Goal: Task Accomplishment & Management: Complete application form

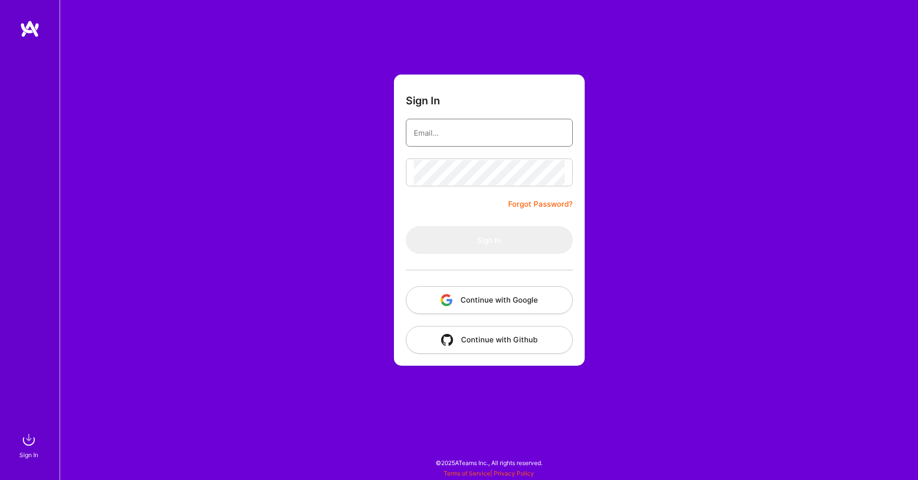
type input "[PERSON_NAME][EMAIL_ADDRESS][DOMAIN_NAME]"
click at [355, 222] on div "Sign In [PERSON_NAME][EMAIL_ADDRESS][DOMAIN_NAME] Forgot Password? Sign In Cont…" at bounding box center [489, 240] width 859 height 480
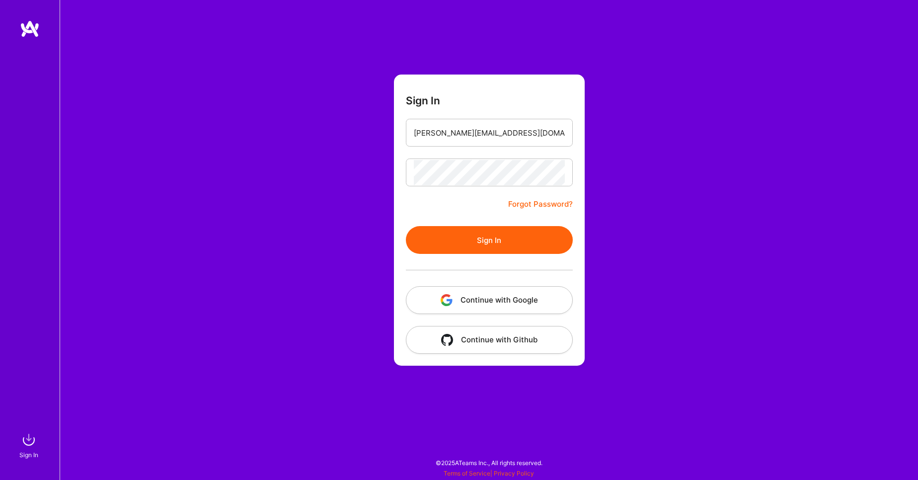
click at [488, 232] on button "Sign In" at bounding box center [489, 240] width 167 height 28
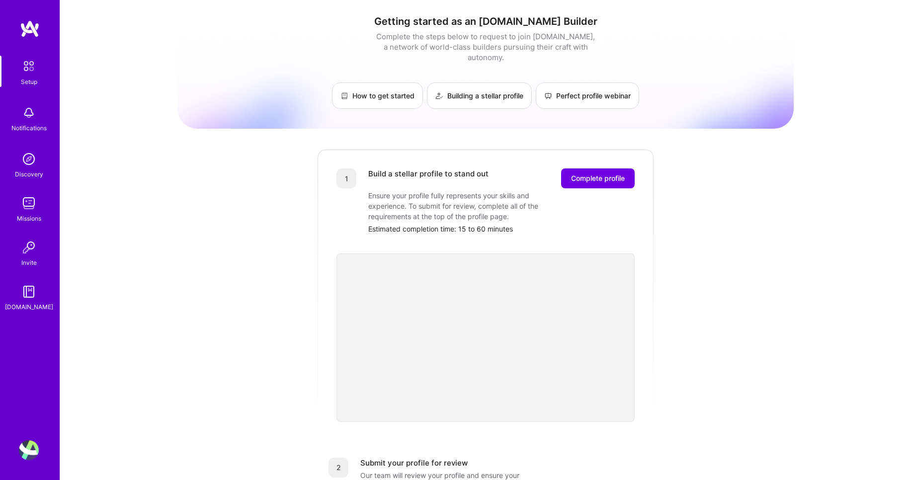
click at [41, 158] on link "Discovery" at bounding box center [29, 164] width 62 height 30
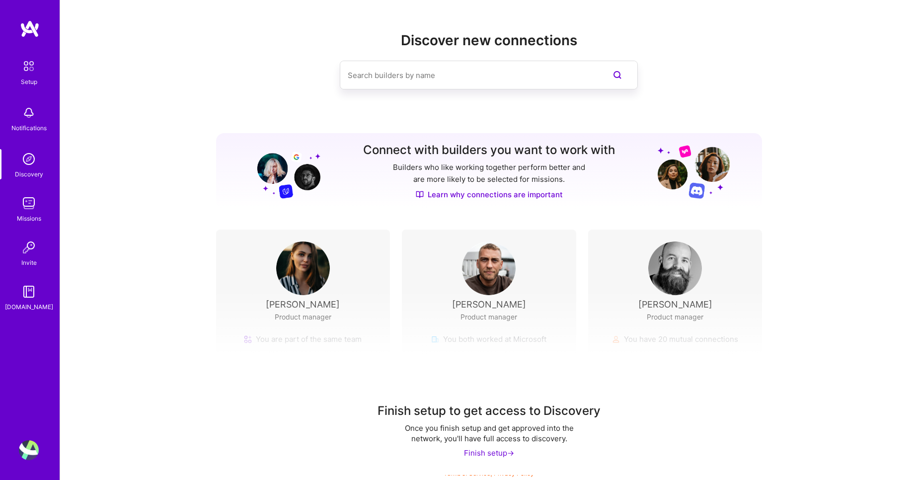
click at [498, 452] on div "Finish setup ->" at bounding box center [489, 453] width 50 height 10
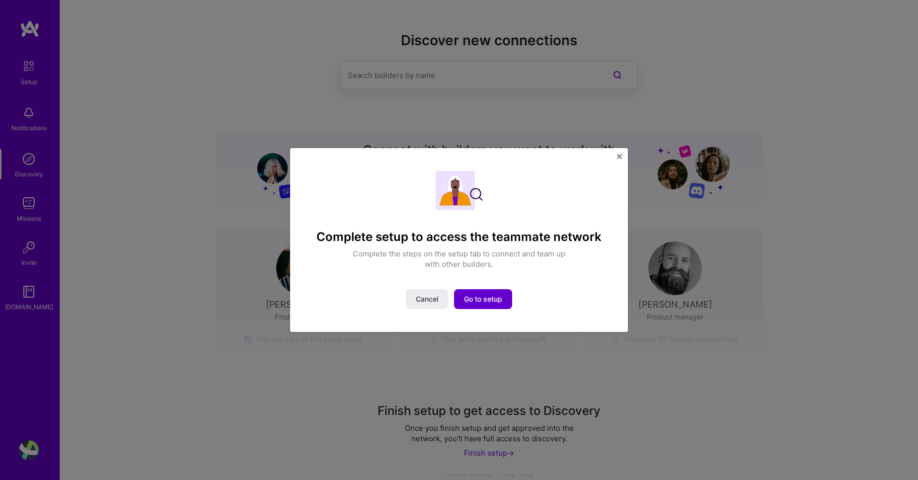
click at [474, 296] on span "Go to setup" at bounding box center [483, 299] width 38 height 10
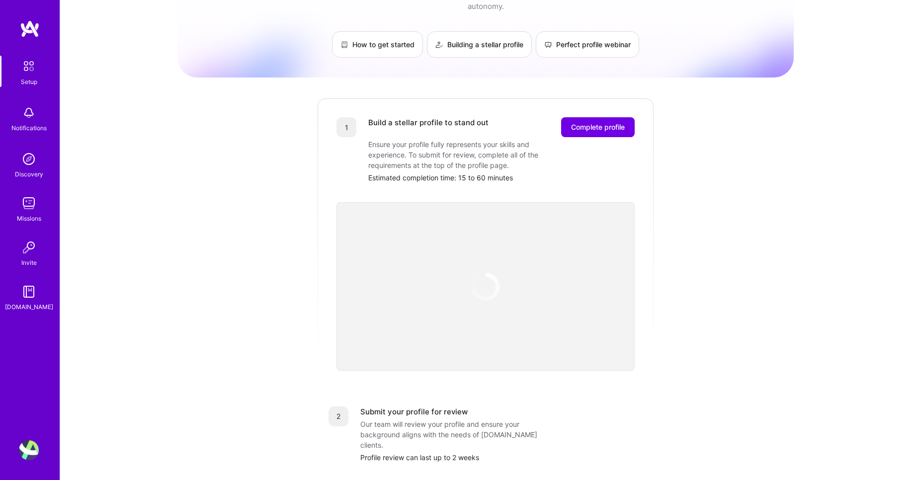
scroll to position [119, 0]
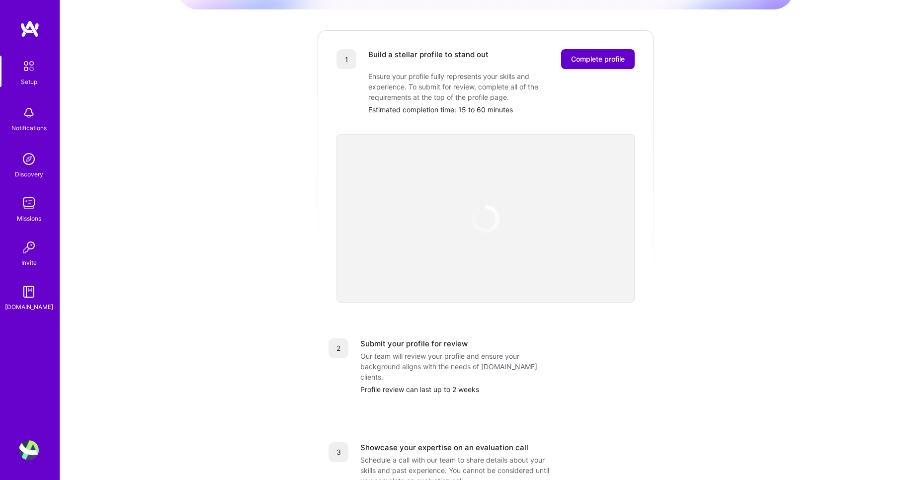
click at [574, 54] on span "Complete profile" at bounding box center [598, 59] width 54 height 10
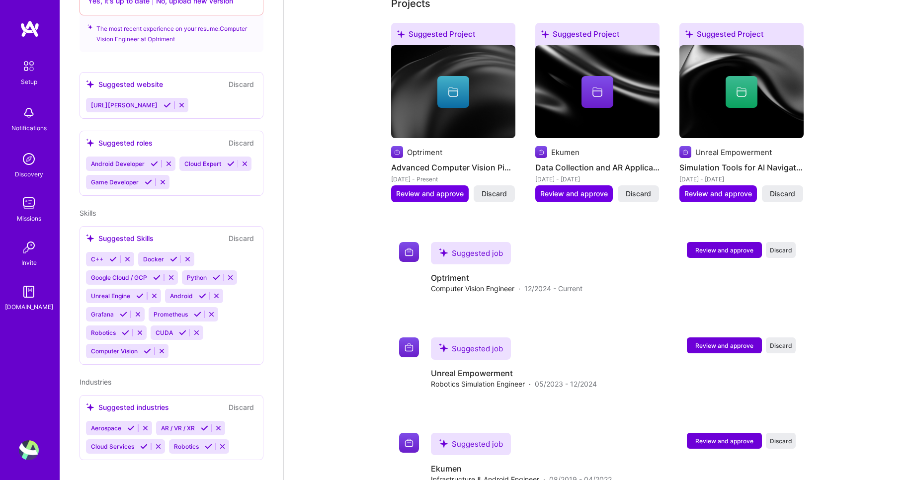
scroll to position [528, 0]
